Goal: Find contact information: Find contact information

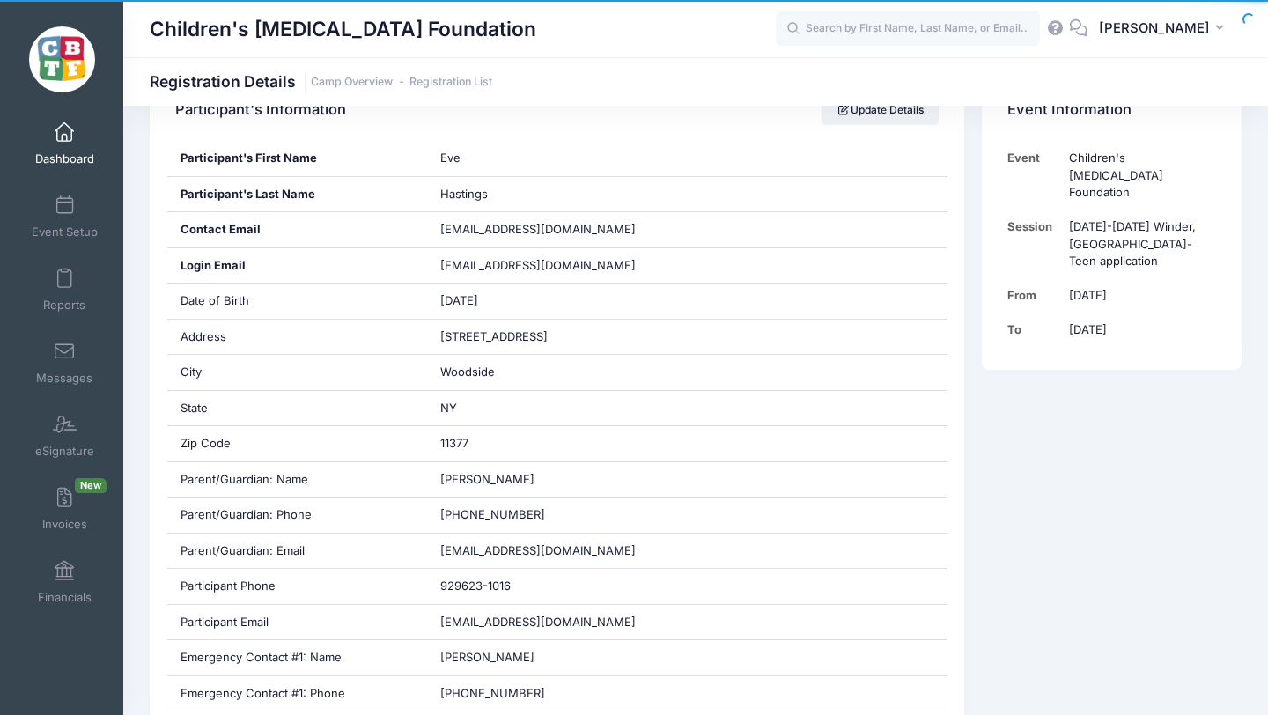
scroll to position [190, 0]
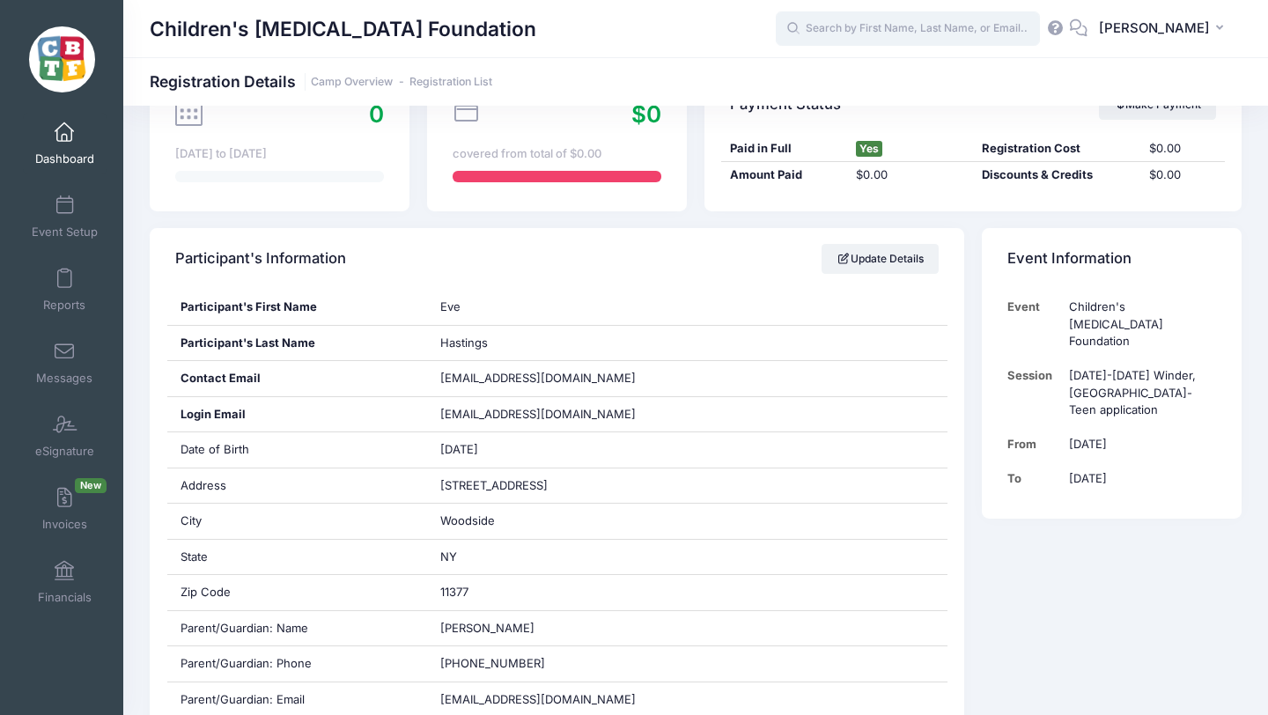
click at [875, 29] on input "text" at bounding box center [908, 28] width 264 height 35
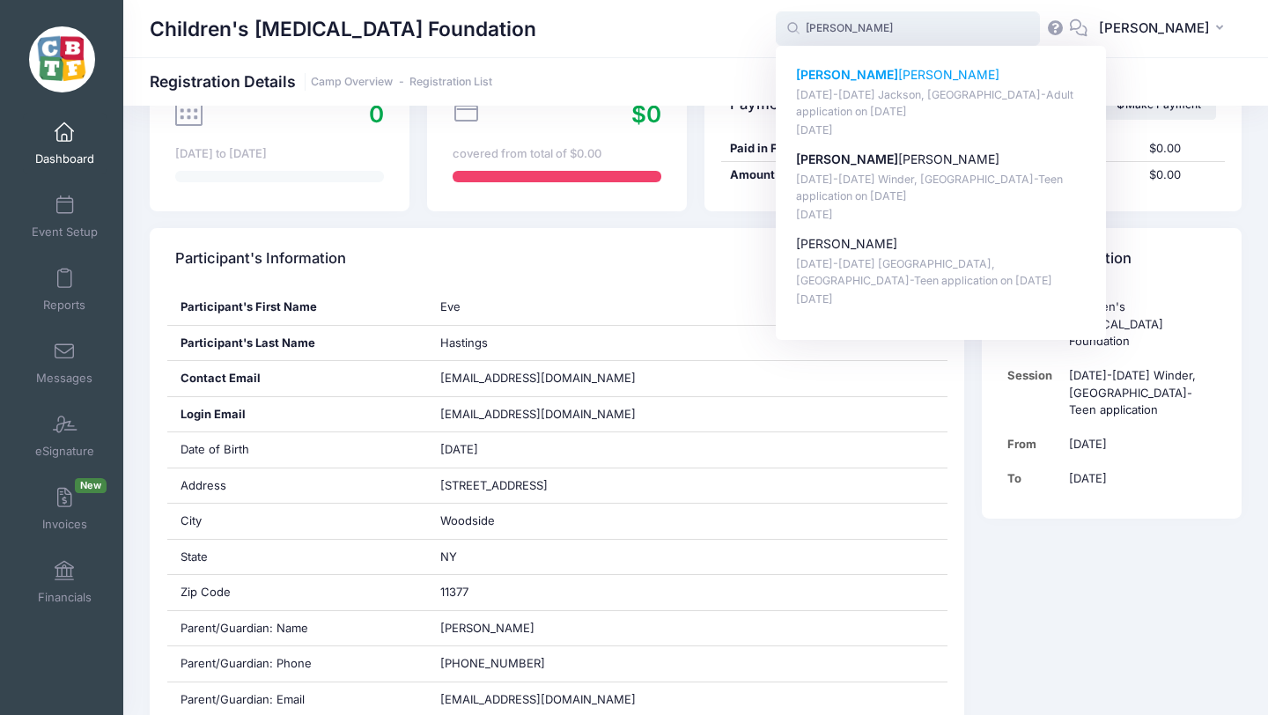
click at [883, 77] on p "Sam uel Mankins" at bounding box center [941, 75] width 291 height 18
type input "Samuel Mankins (August 18-23 Jackson, MI-Adult application, Aug-18, 2025)"
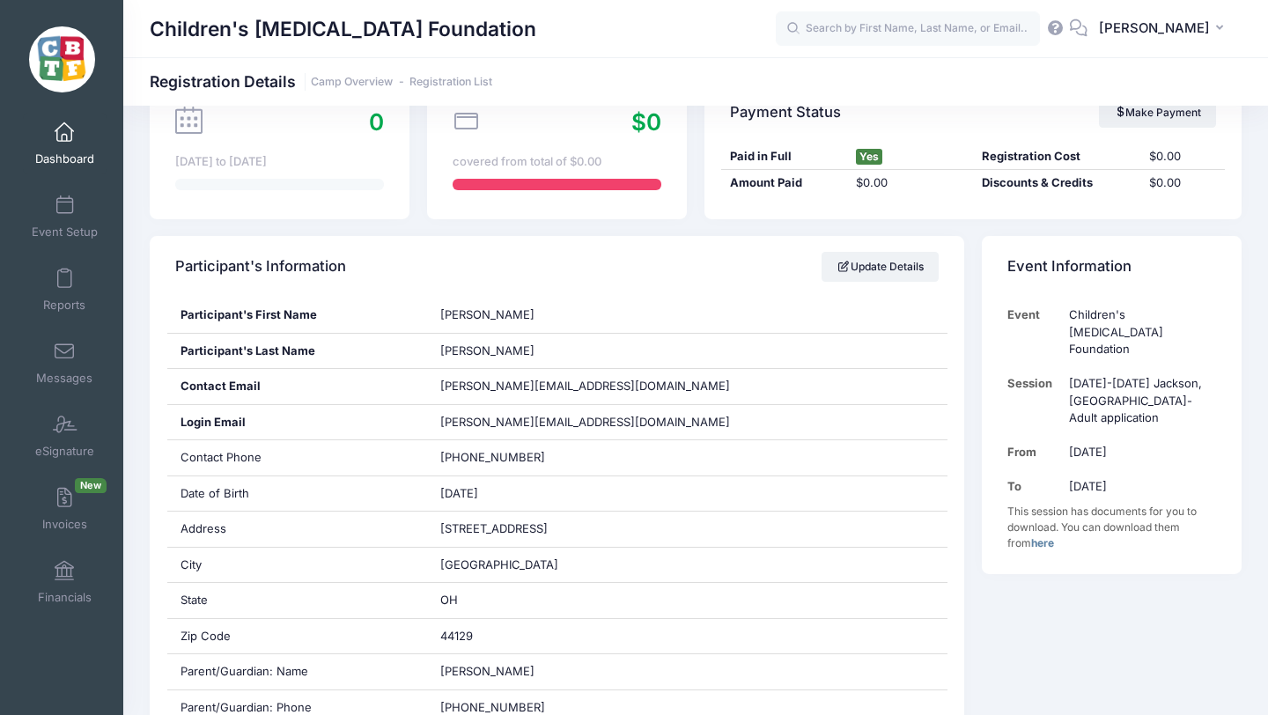
scroll to position [188, 0]
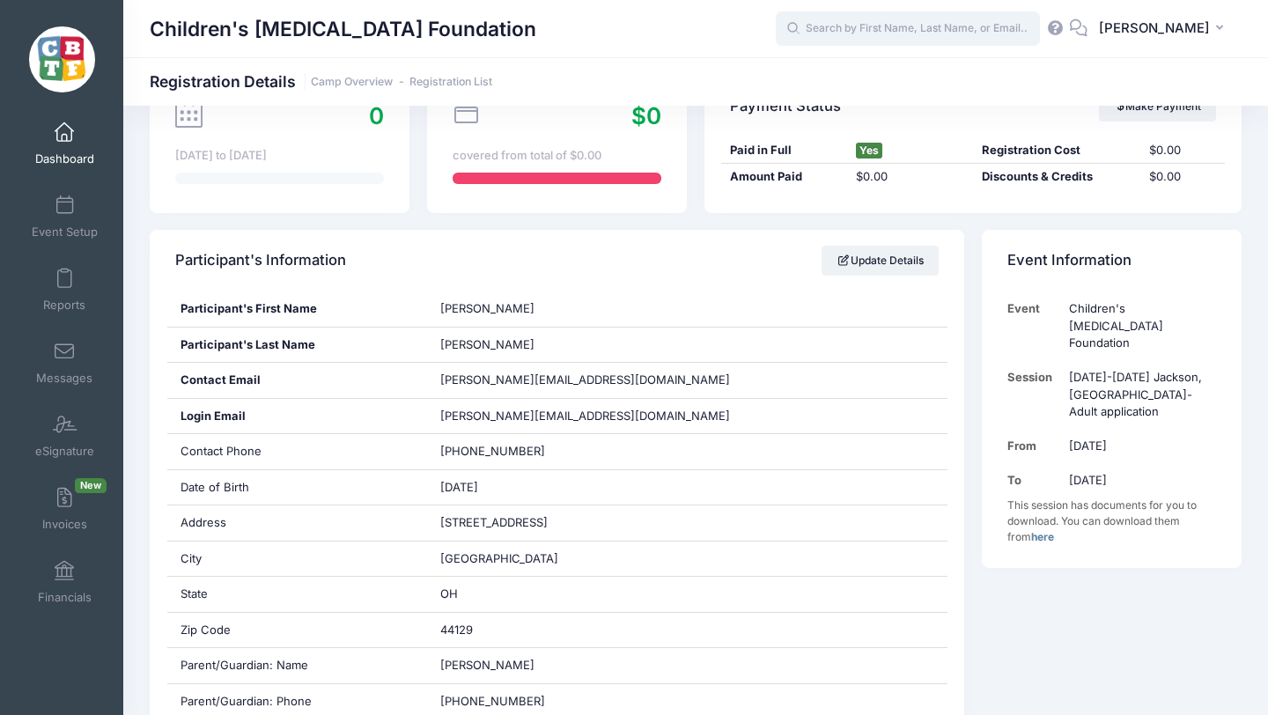
click at [936, 22] on input "text" at bounding box center [908, 28] width 264 height 35
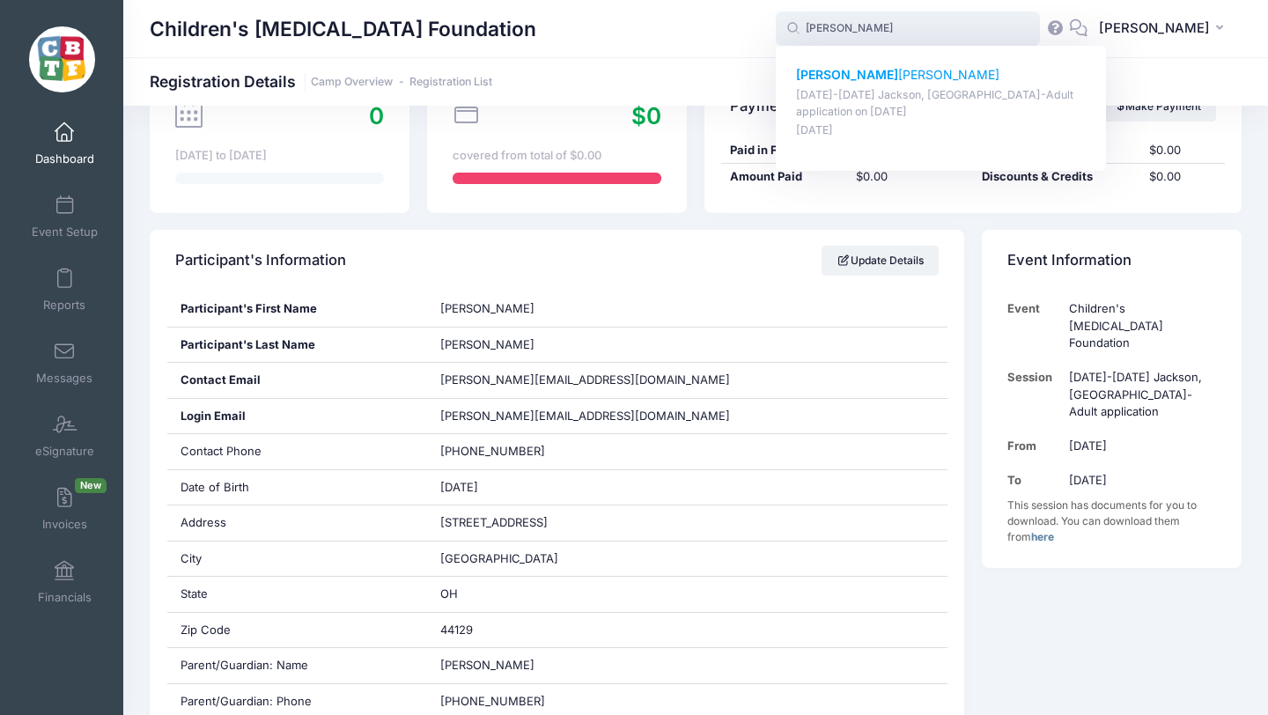
click at [880, 70] on p "Laura Williamson" at bounding box center [941, 75] width 291 height 18
type input "Laura Williamson (August 18-23 Jackson, MI-Adult application, Aug-18, 2025)"
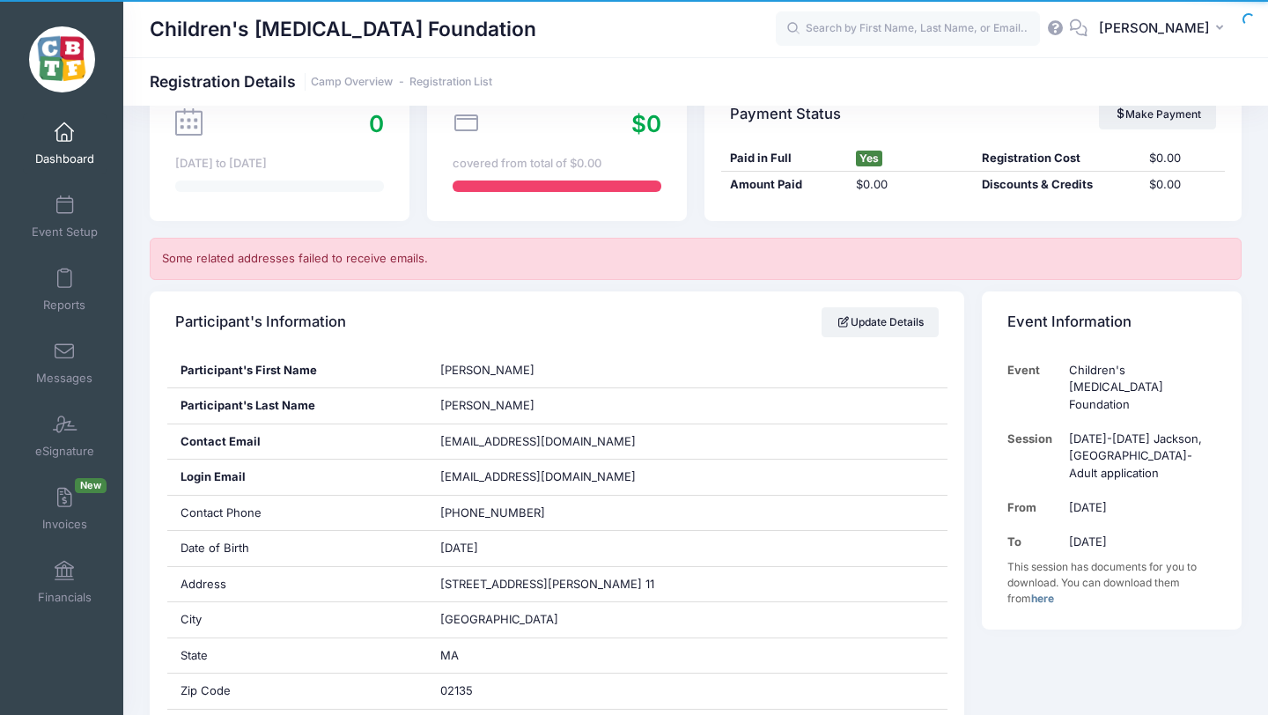
scroll to position [183, 0]
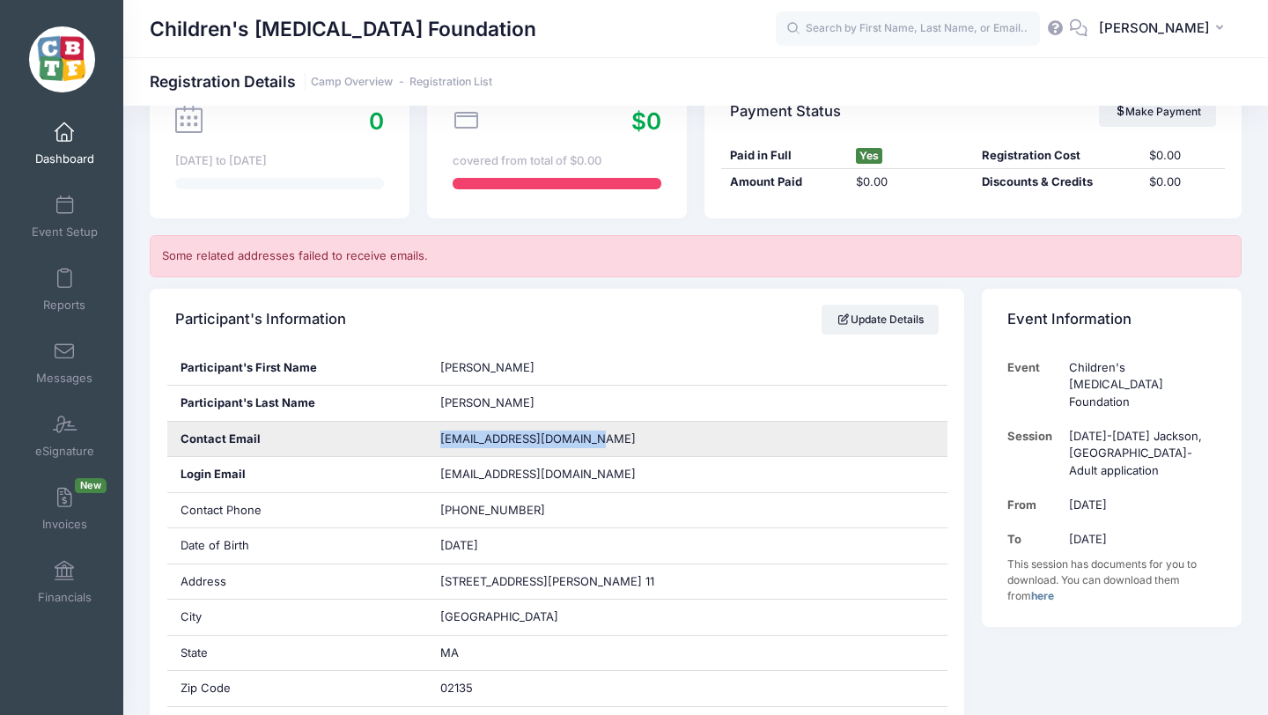
drag, startPoint x: 589, startPoint y: 436, endPoint x: 431, endPoint y: 432, distance: 157.6
click at [431, 432] on div "[EMAIL_ADDRESS][DOMAIN_NAME]" at bounding box center [687, 439] width 520 height 35
copy span "[EMAIL_ADDRESS][DOMAIN_NAME]"
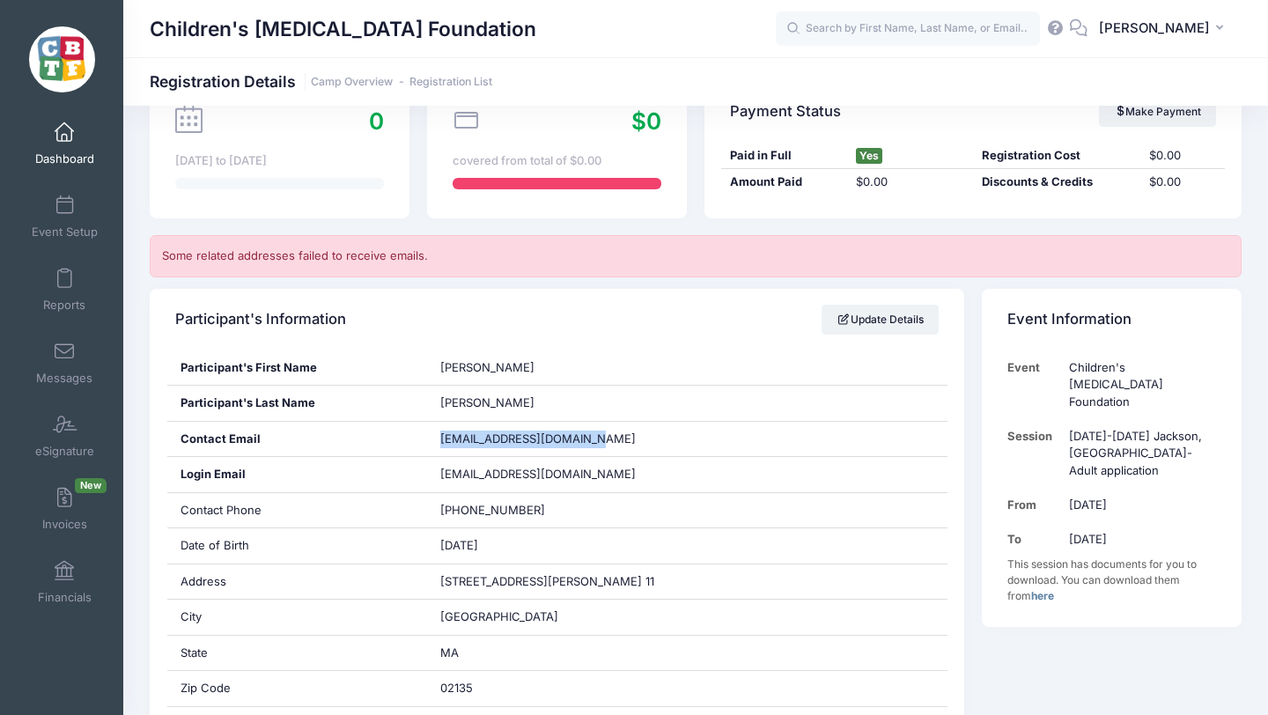
copy span "lswilliamson12@gmail.com"
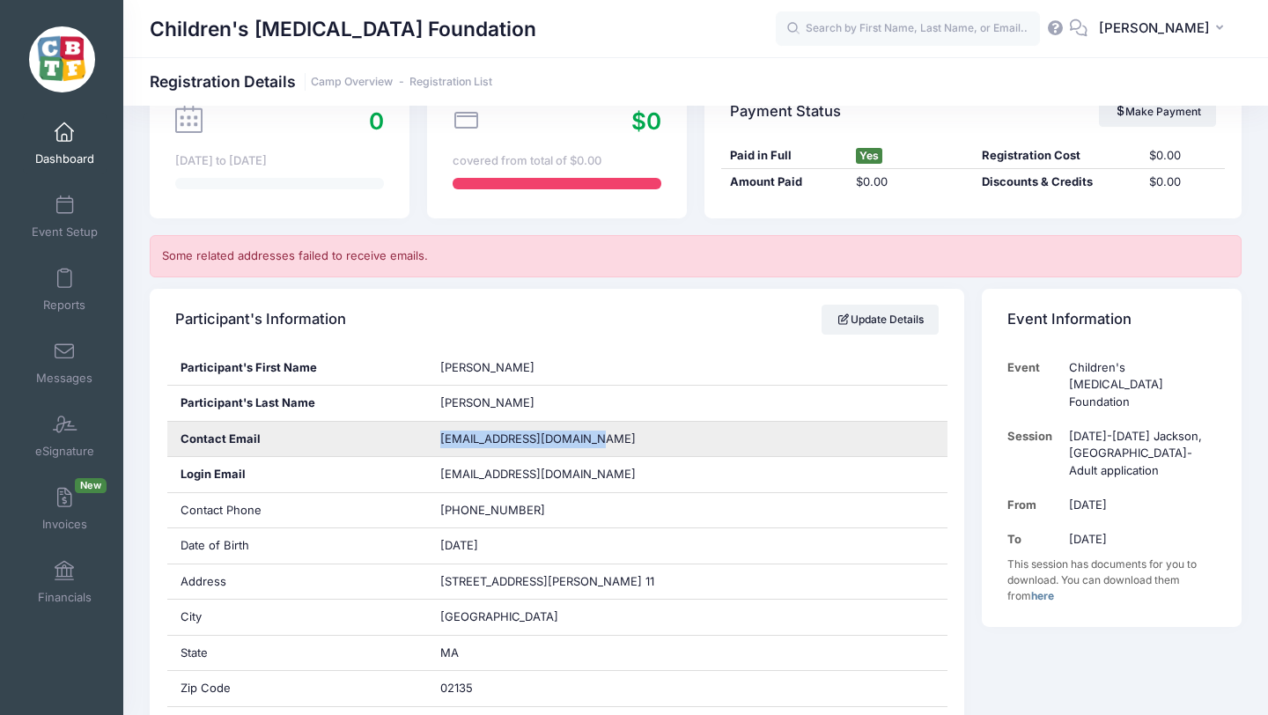
click at [648, 423] on div "lswilliamson12@gmail.com" at bounding box center [687, 439] width 520 height 35
drag, startPoint x: 587, startPoint y: 440, endPoint x: 430, endPoint y: 439, distance: 157.6
click at [430, 439] on div "lswilliamson12@gmail.com" at bounding box center [687, 439] width 520 height 35
copy span "lswilliamson12@gmail.com"
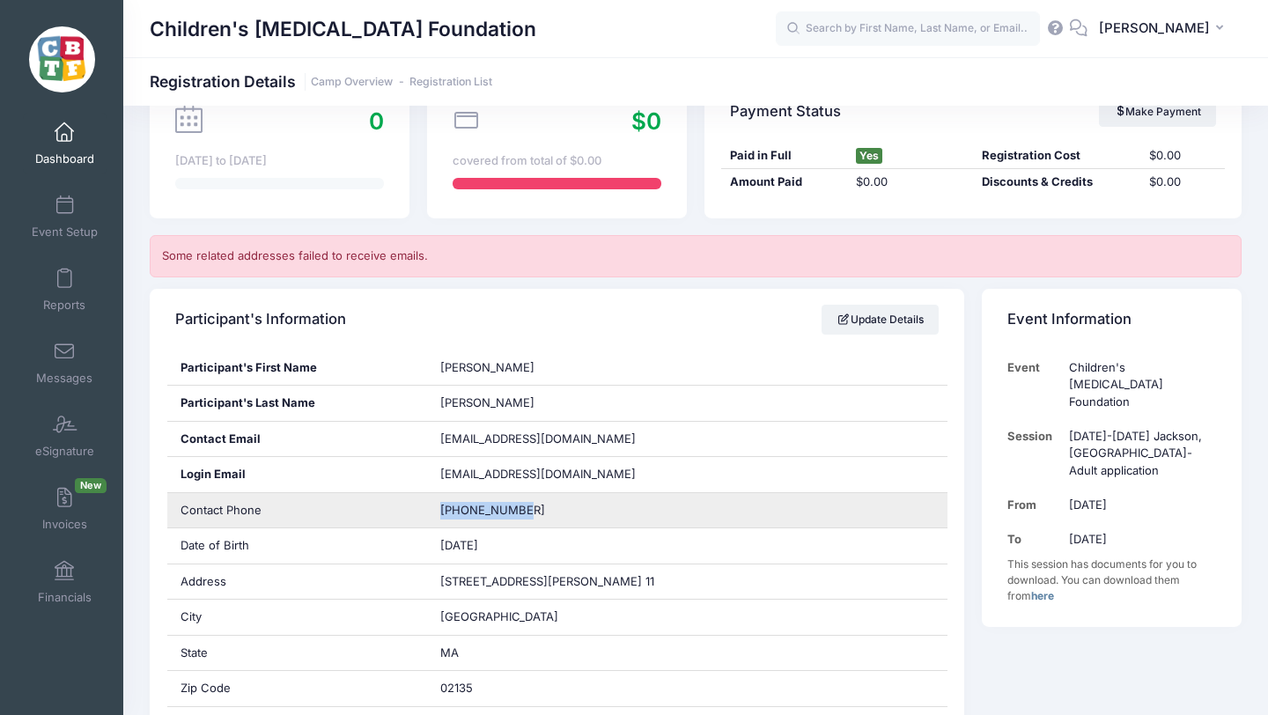
drag, startPoint x: 520, startPoint y: 507, endPoint x: 414, endPoint y: 514, distance: 106.8
click at [414, 514] on div "Contact Phone 617 671 9928" at bounding box center [557, 511] width 780 height 36
copy div "617 671 9928"
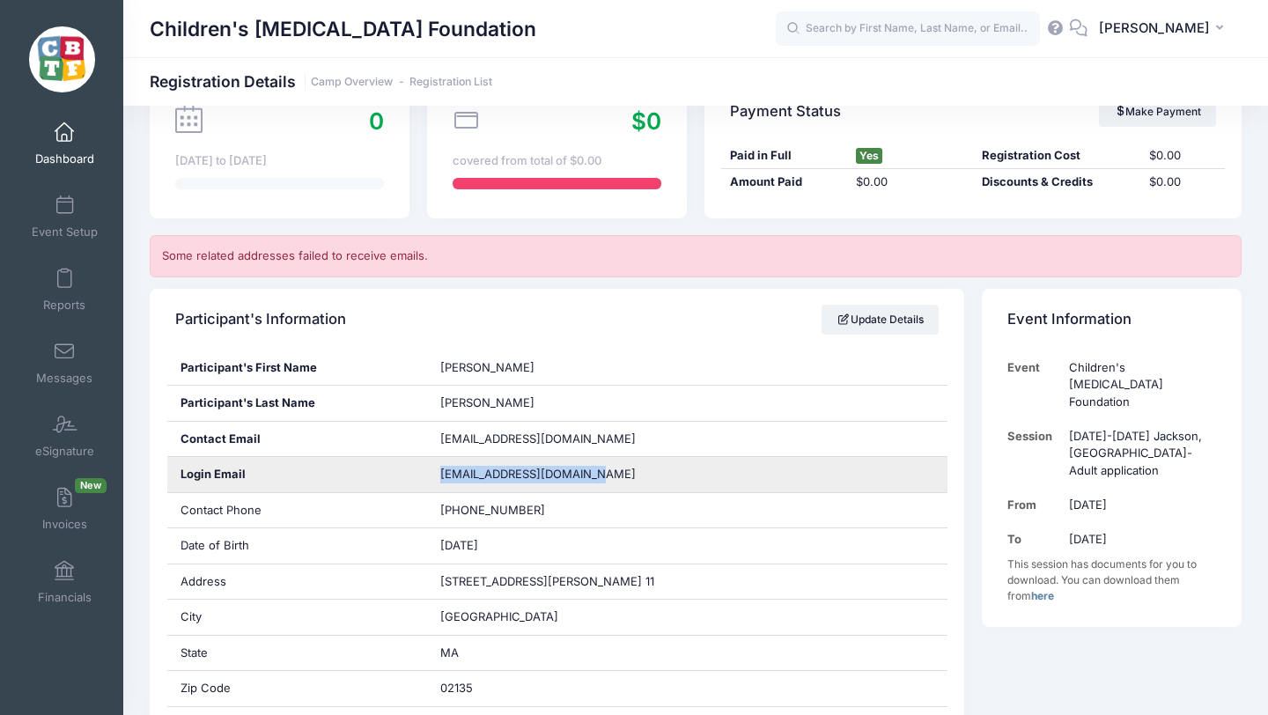
drag, startPoint x: 586, startPoint y: 475, endPoint x: 421, endPoint y: 467, distance: 165.7
click at [421, 467] on div "Login Email lswilliamson12@gmail.com" at bounding box center [557, 475] width 780 height 36
copy div "lswilliamson12@gmail.com"
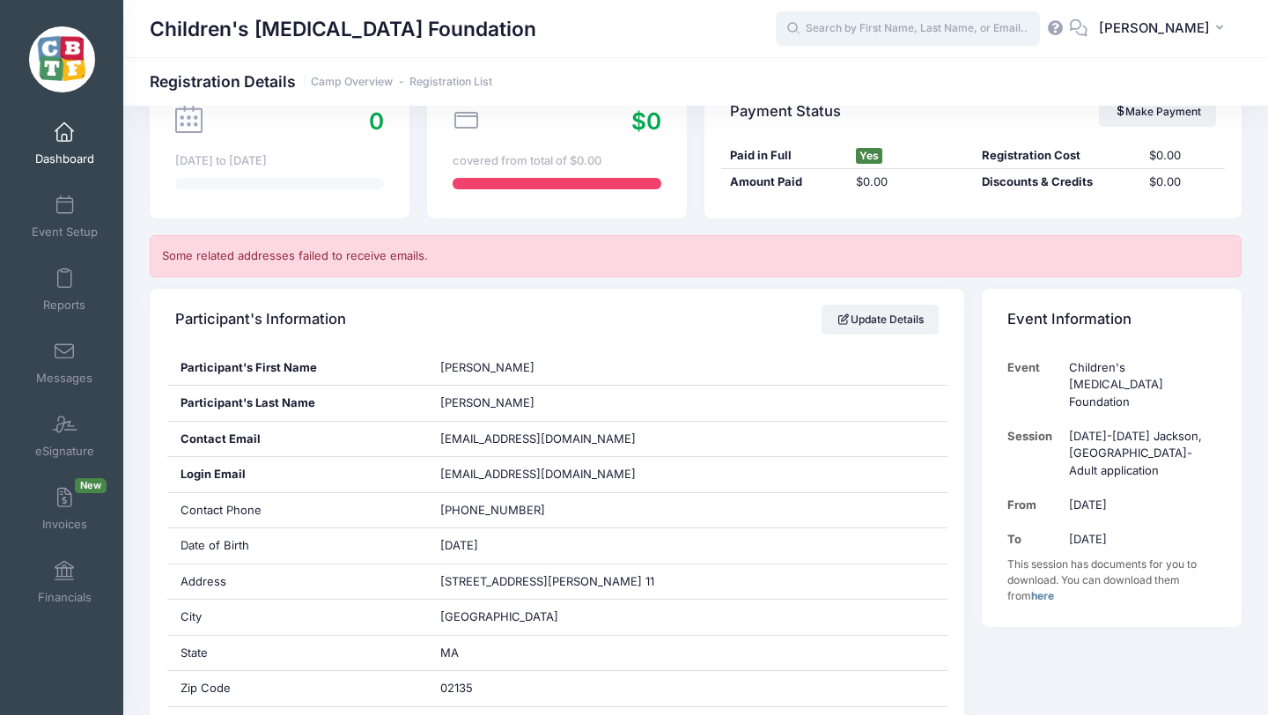
click at [895, 27] on input "text" at bounding box center [908, 28] width 264 height 35
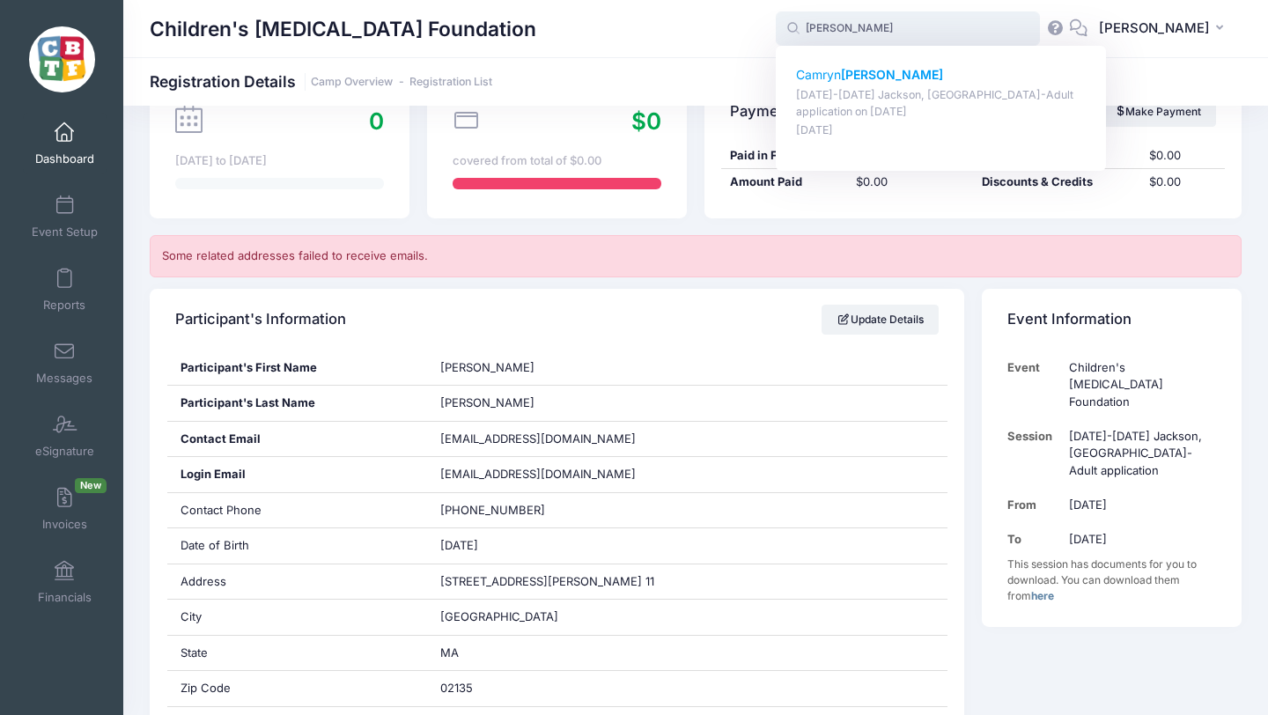
click at [863, 70] on p "Camryn Kozicki" at bounding box center [941, 75] width 291 height 18
type input "Camryn Kozicki (August 18-23 Jackson, MI-Adult application, Aug-18, 2025)"
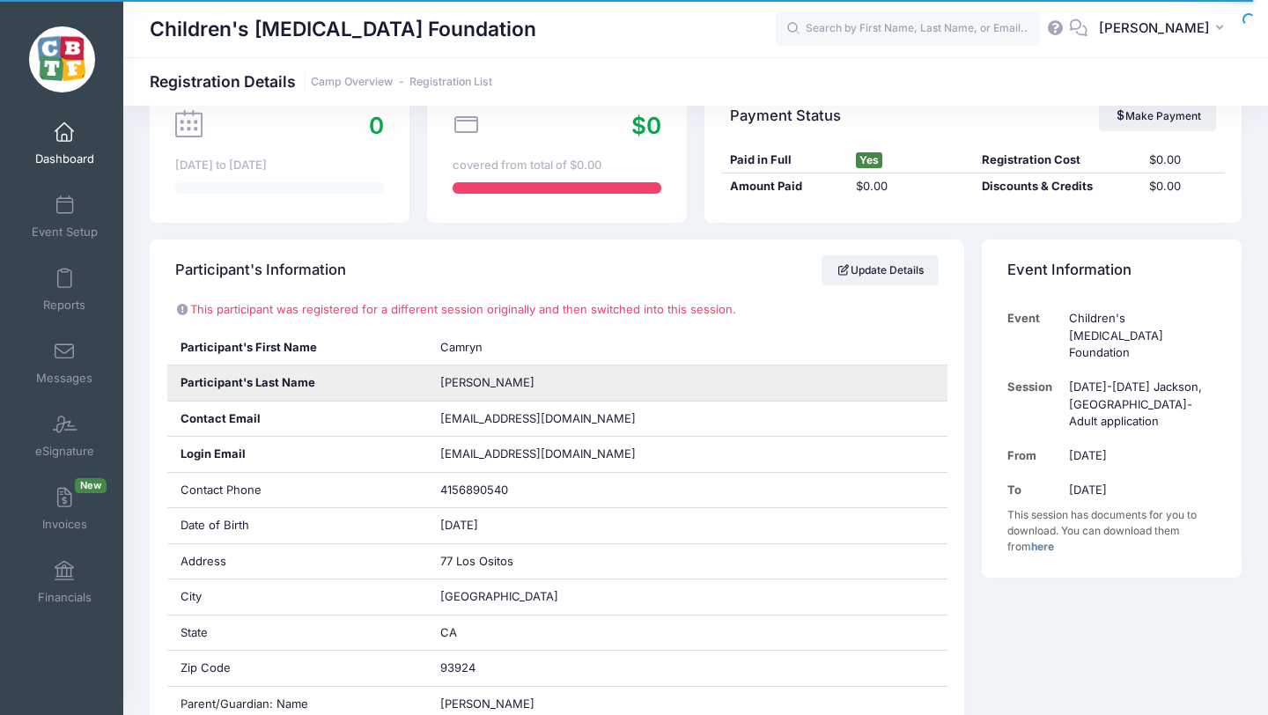
scroll to position [180, 0]
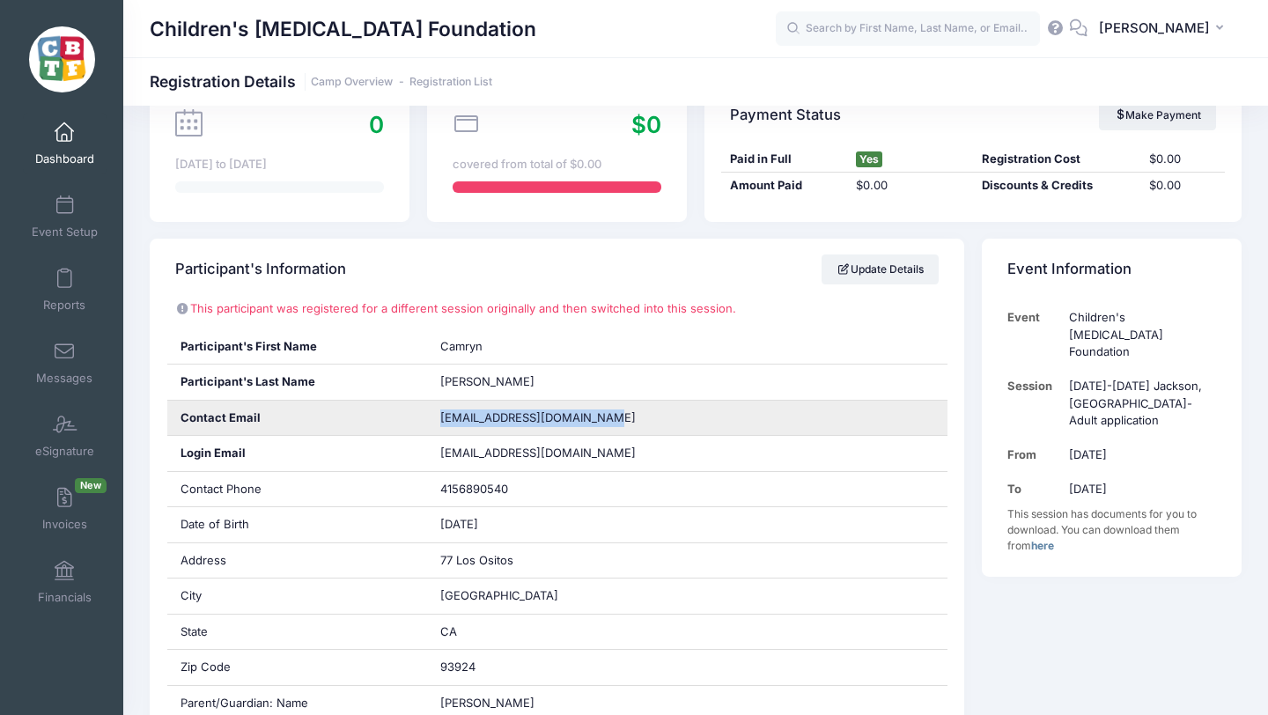
drag, startPoint x: 604, startPoint y: 417, endPoint x: 431, endPoint y: 422, distance: 172.6
click at [431, 422] on div "camryn.kozicki16@gmail.com" at bounding box center [687, 418] width 520 height 35
copy span "camryn.kozicki16@gmail.com"
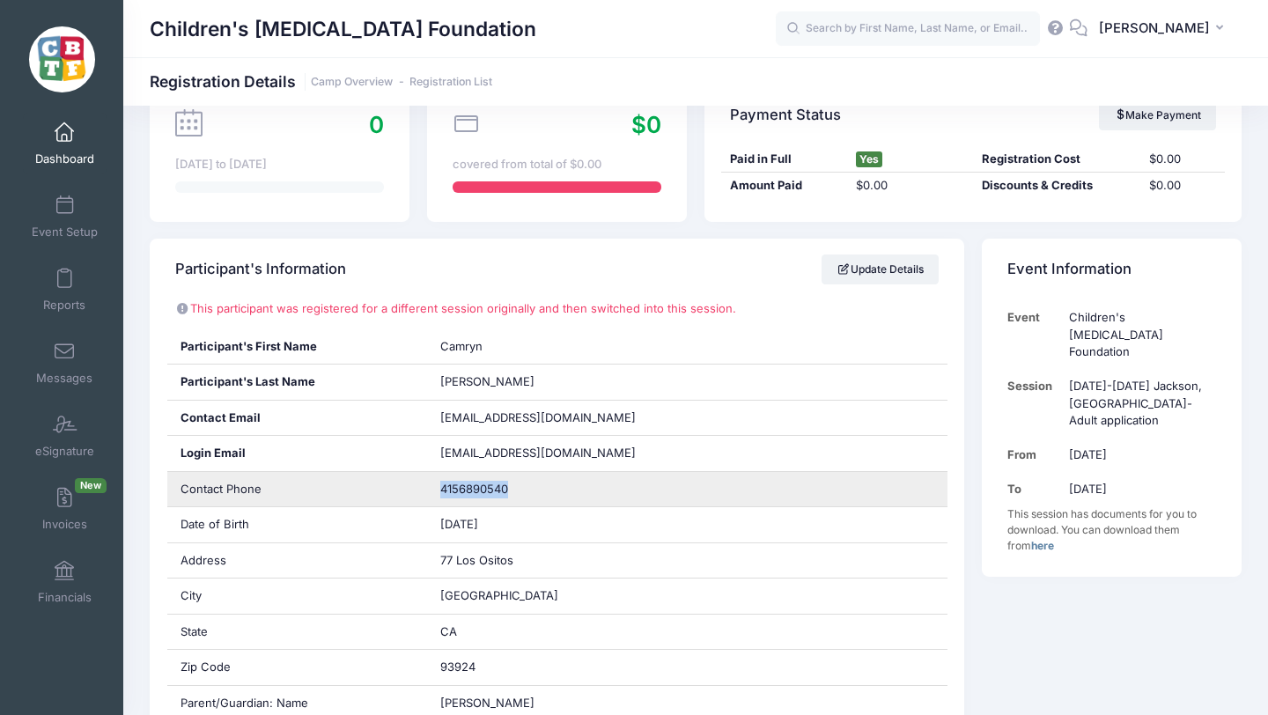
drag, startPoint x: 513, startPoint y: 487, endPoint x: 438, endPoint y: 487, distance: 74.8
click at [438, 487] on div "4156890540" at bounding box center [687, 489] width 520 height 35
copy span "4156890540"
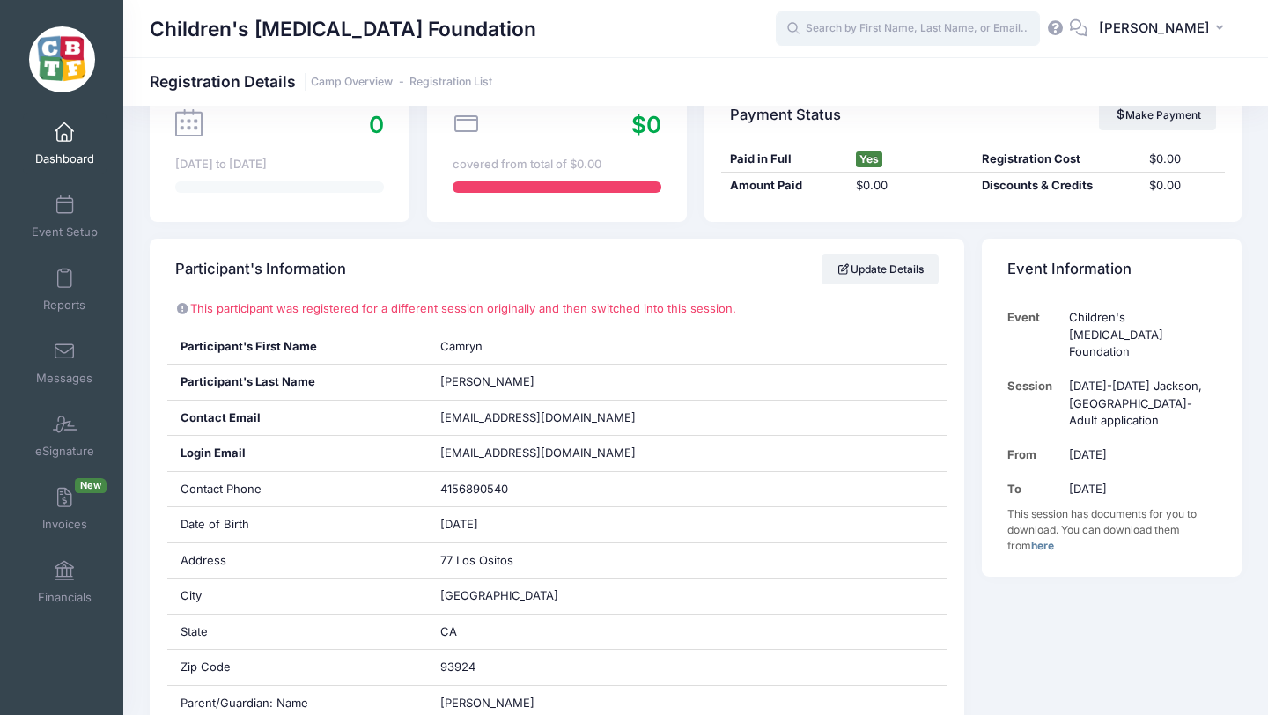
click at [961, 28] on input "text" at bounding box center [908, 28] width 264 height 35
click at [889, 69] on p "Allia Villa" at bounding box center [941, 75] width 291 height 18
type input "Allia Villa (July 13-18 Winder, GA-Adult application, Jul-13, 2025)"
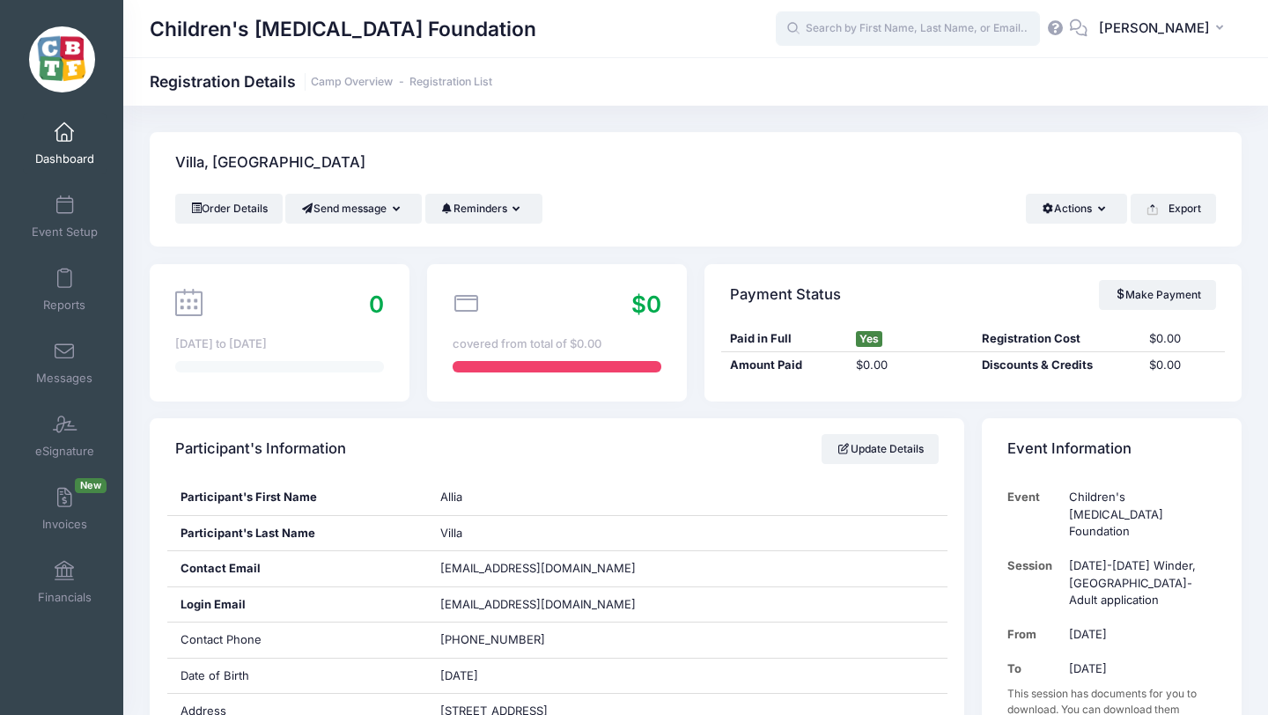
click at [914, 30] on input "text" at bounding box center [908, 28] width 264 height 35
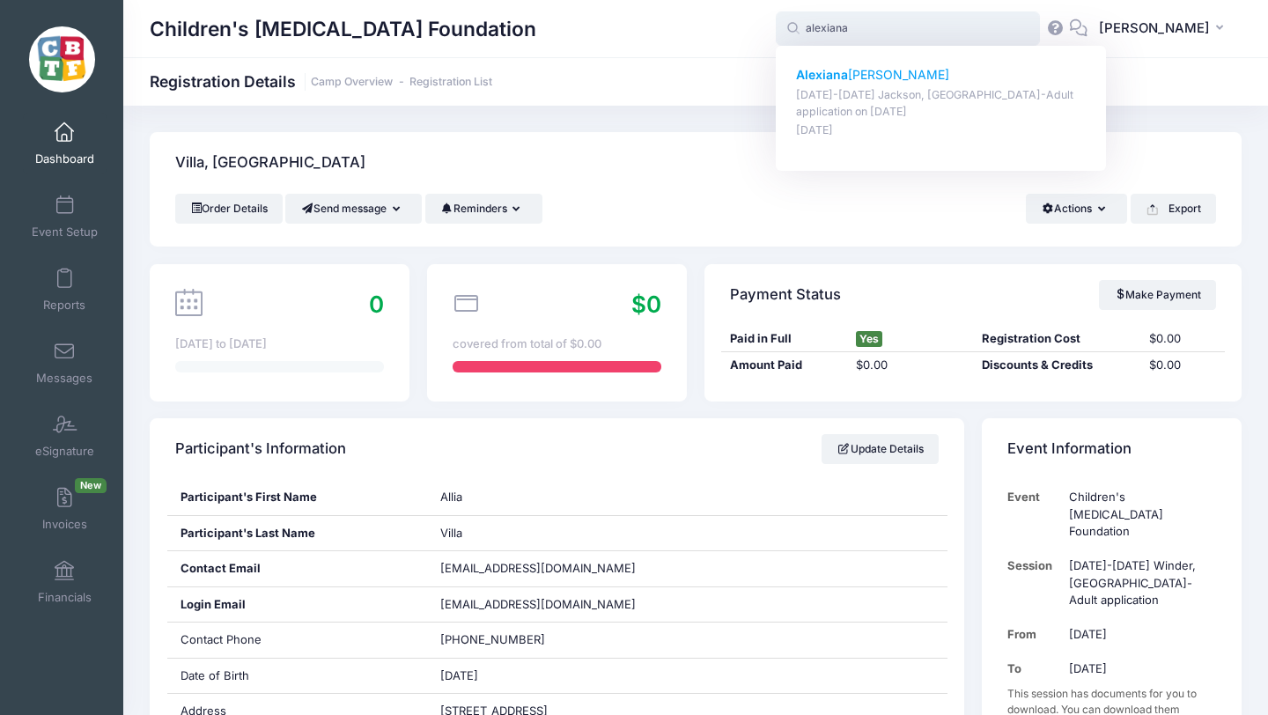
click at [895, 77] on p "[PERSON_NAME]" at bounding box center [941, 75] width 291 height 18
type input "[PERSON_NAME] ([DATE]-[DATE] [PERSON_NAME], [GEOGRAPHIC_DATA]-Adult application…"
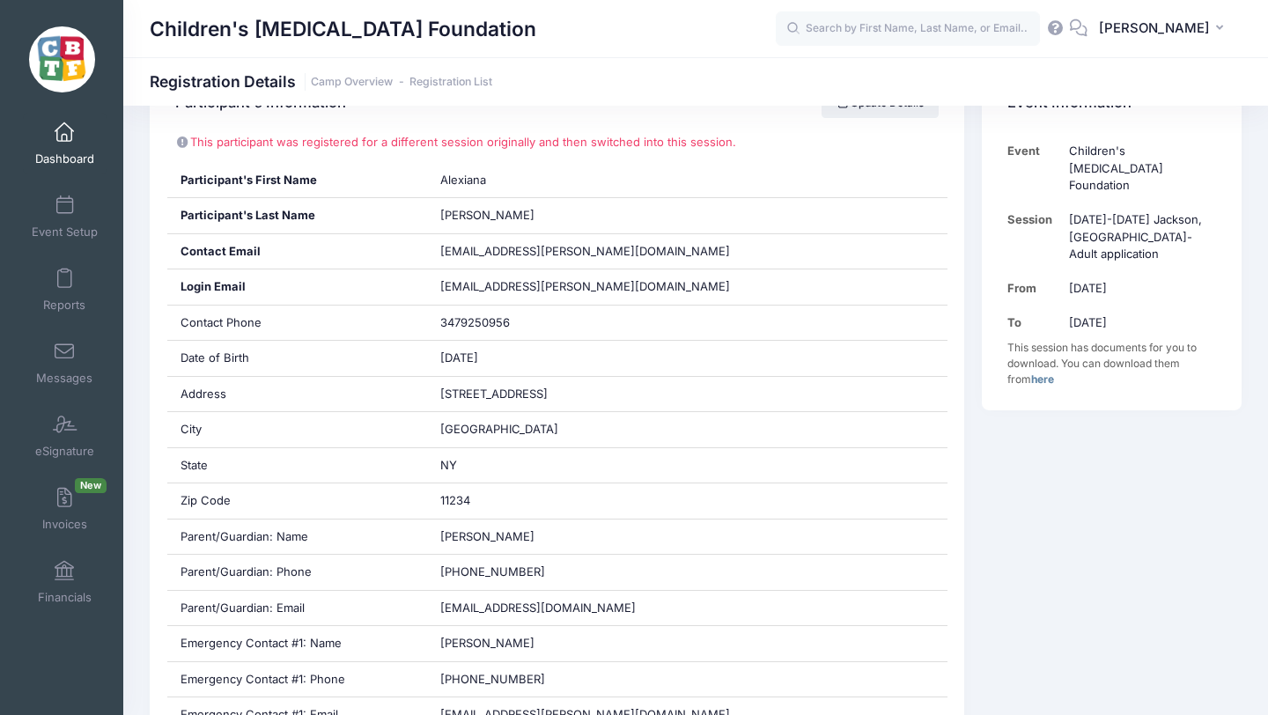
scroll to position [350, 0]
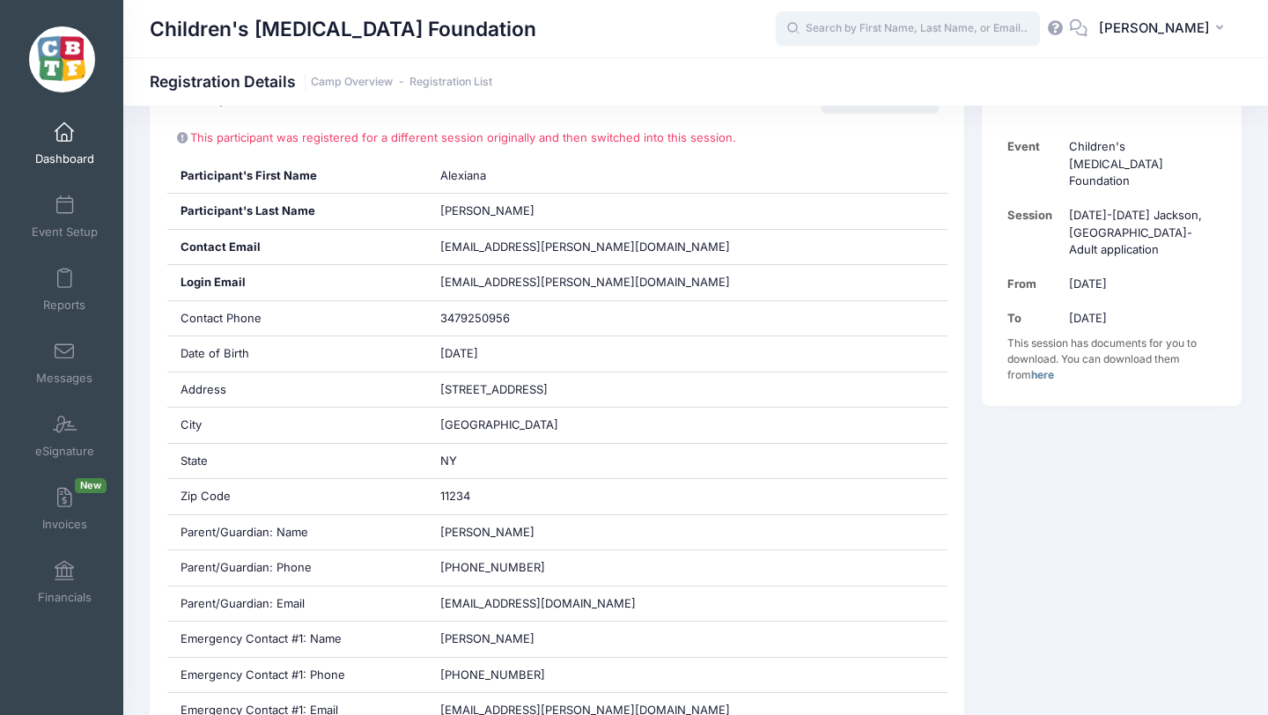
click at [884, 25] on input "text" at bounding box center [908, 28] width 264 height 35
type input "p"
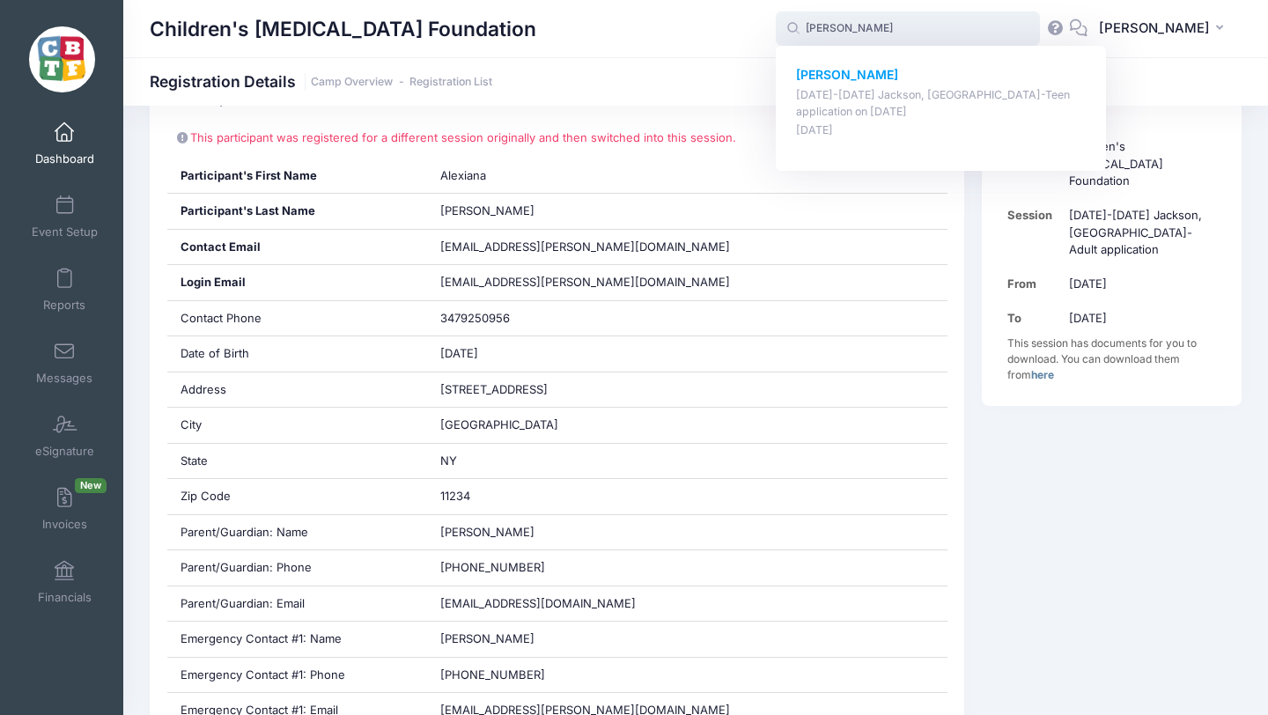
click at [884, 75] on strong "[PERSON_NAME]" at bounding box center [847, 74] width 102 height 15
type input "Emily Harbison (August 18-23 Jackson, MI-Teen application, Aug-18, 2025)"
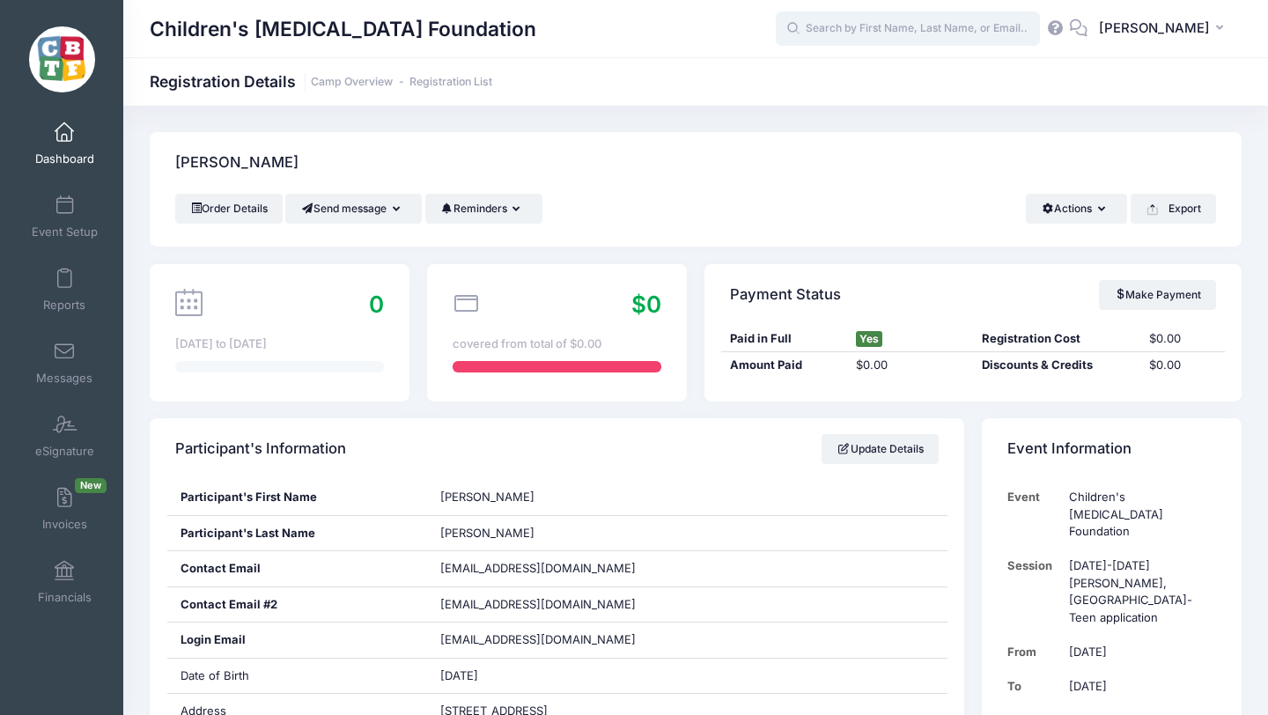
click at [883, 26] on input "text" at bounding box center [908, 28] width 264 height 35
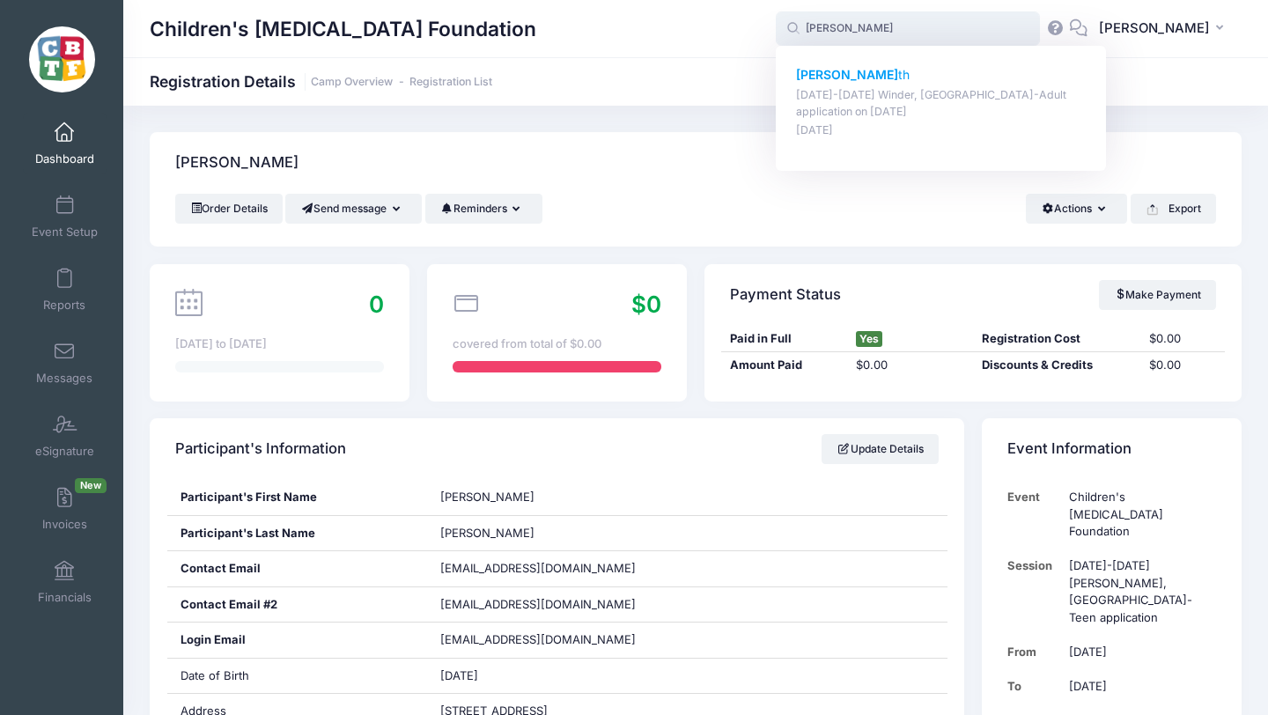
click at [891, 67] on strong "Amanda Evele" at bounding box center [847, 74] width 102 height 15
type input "Amanda Eveleth (July 13-18 Winder, GA-Adult application, Jul-13, 2025)"
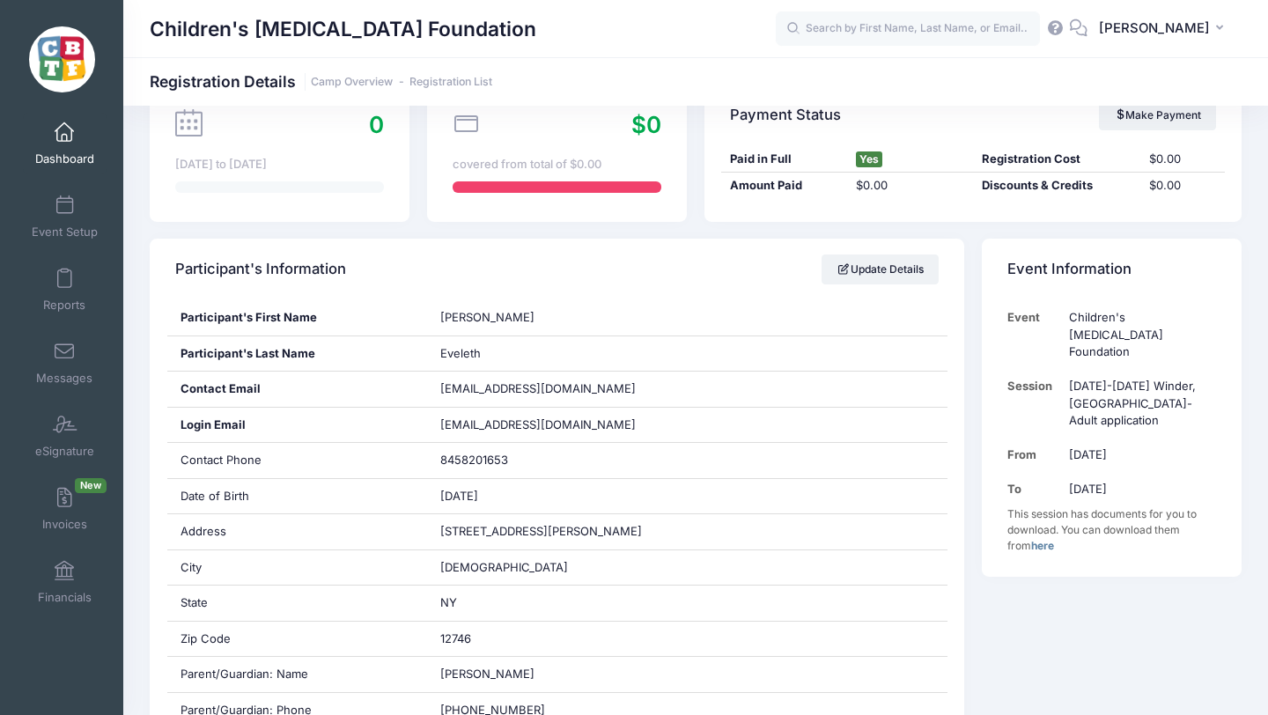
scroll to position [187, 0]
